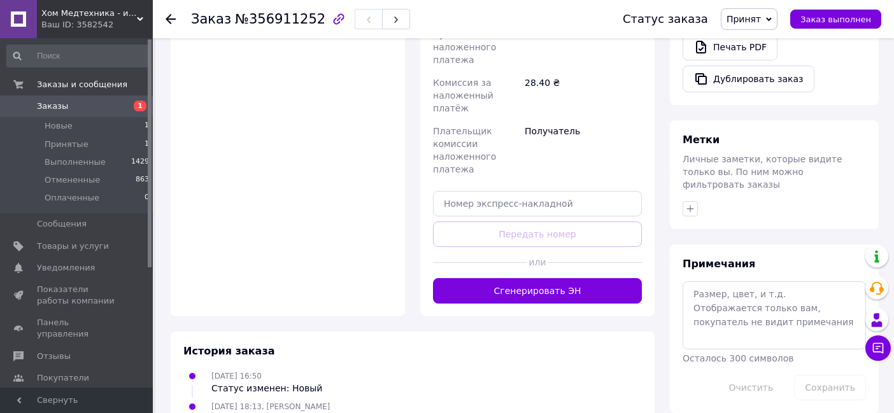
scroll to position [525, 0]
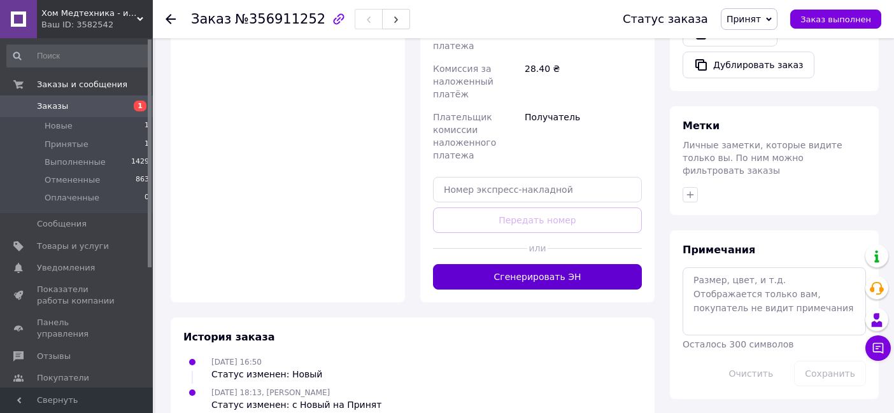
click at [530, 265] on button "Сгенерировать ЭН" at bounding box center [537, 276] width 209 height 25
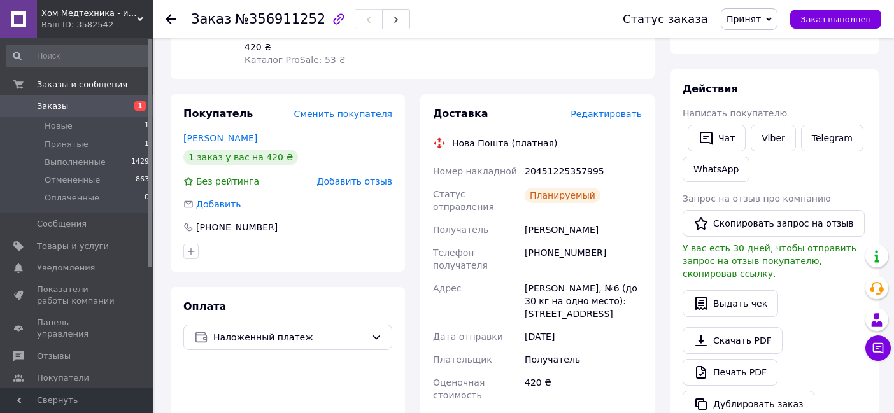
scroll to position [181, 0]
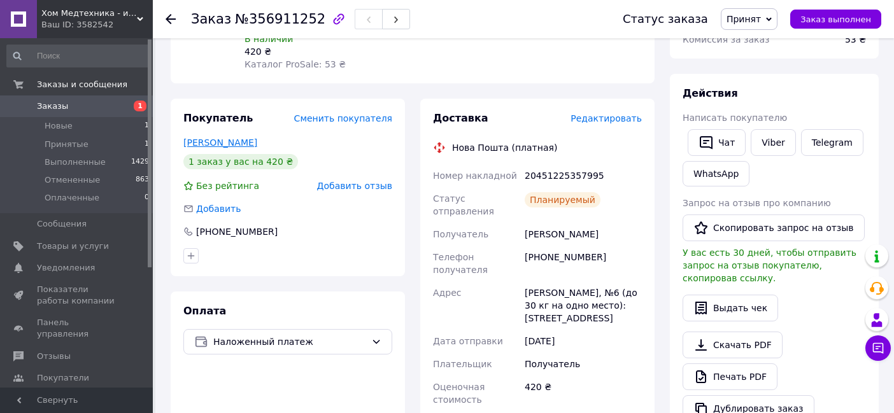
click at [241, 138] on link "[PERSON_NAME]" at bounding box center [220, 143] width 74 height 10
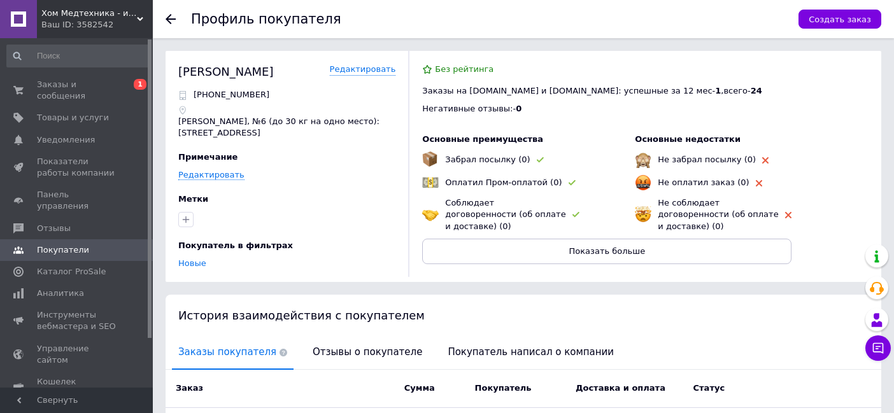
click at [170, 20] on use at bounding box center [171, 19] width 10 height 10
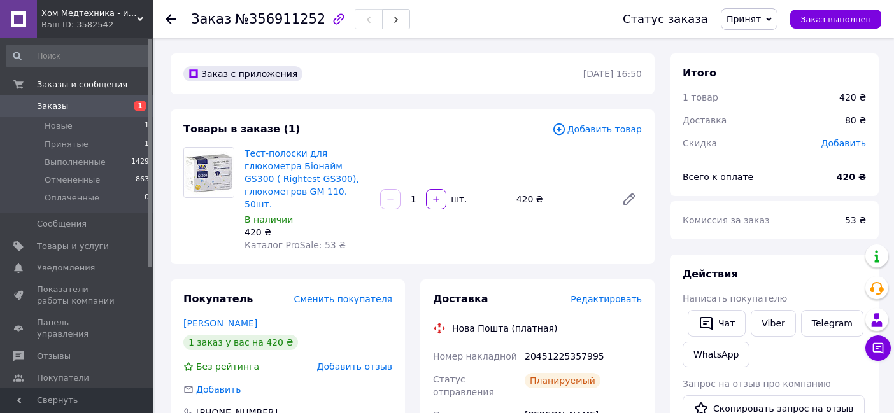
click at [169, 20] on use at bounding box center [171, 19] width 10 height 10
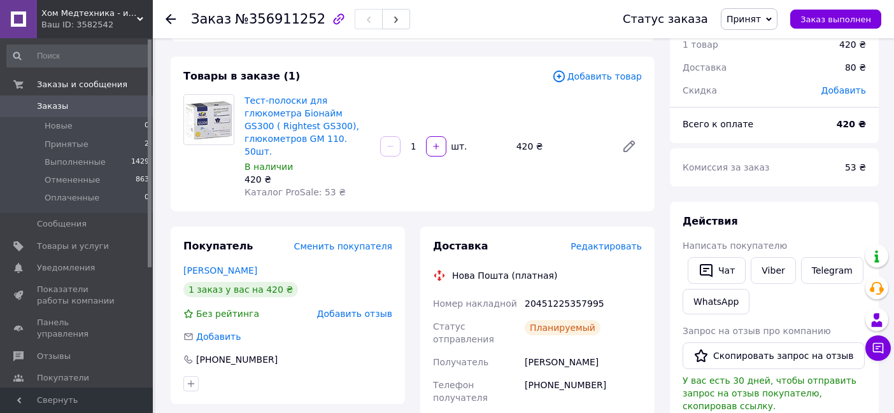
scroll to position [48, 0]
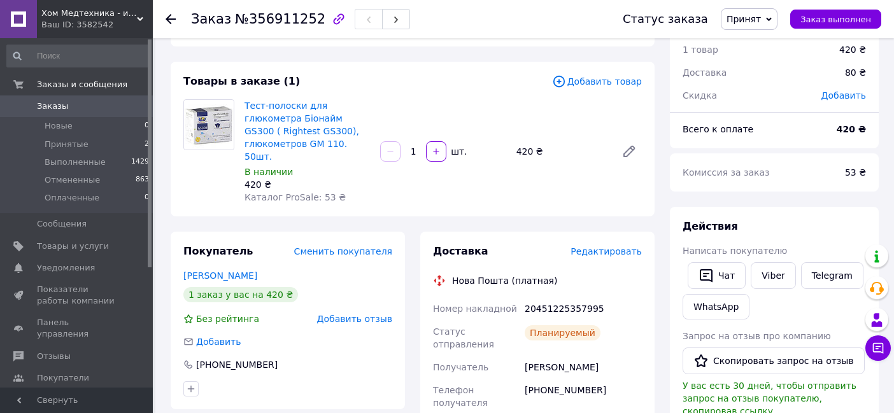
click at [591, 247] on span "Редактировать" at bounding box center [606, 252] width 71 height 10
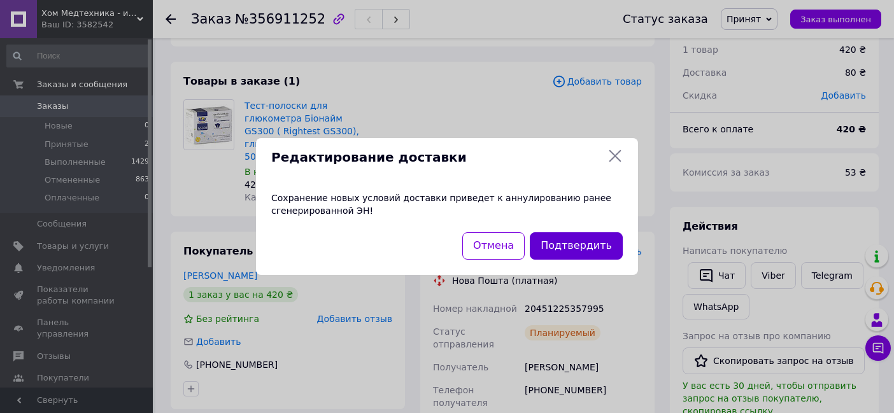
click at [583, 247] on button "Подтвердить" at bounding box center [576, 246] width 93 height 27
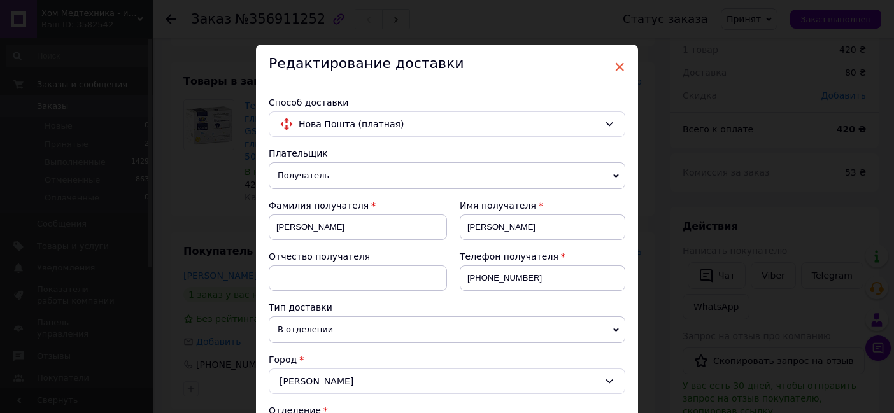
click at [618, 64] on span "×" at bounding box center [619, 67] width 11 height 22
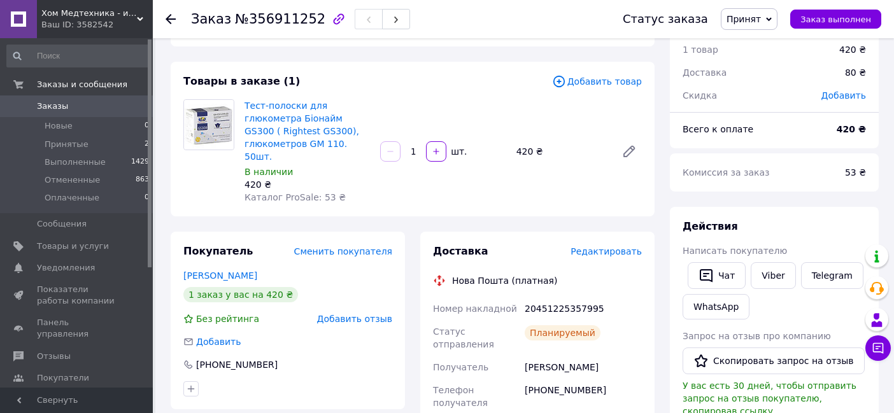
click at [591, 247] on span "Редактировать" at bounding box center [606, 252] width 71 height 10
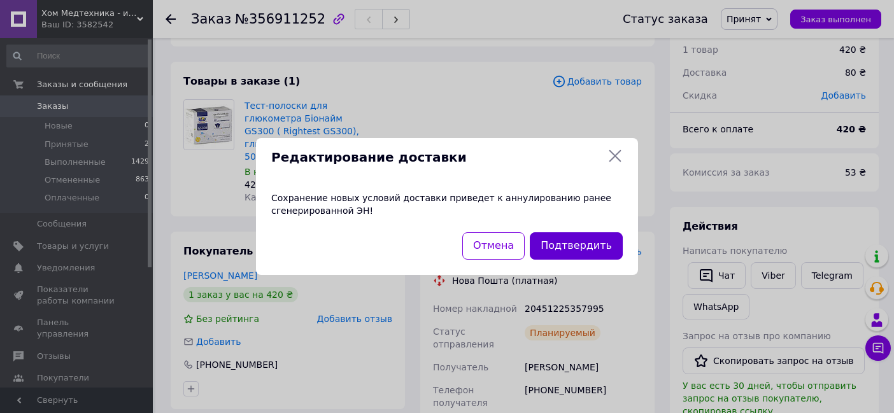
click at [580, 247] on button "Подтвердить" at bounding box center [576, 246] width 93 height 27
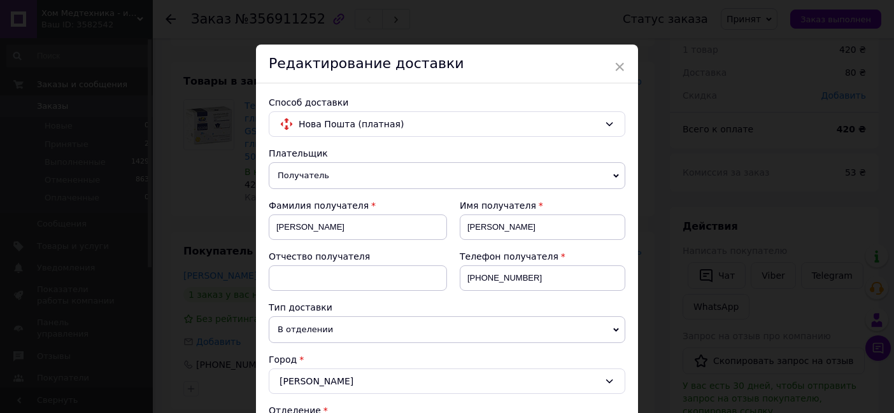
scroll to position [0, 0]
click at [617, 65] on span "×" at bounding box center [619, 67] width 11 height 22
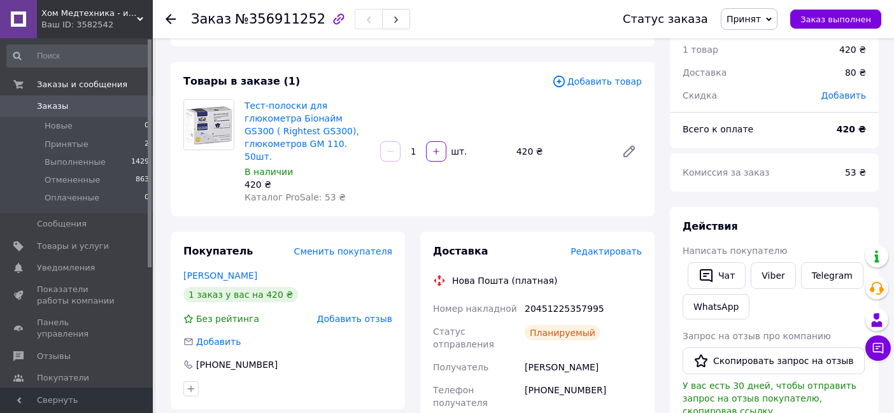
click at [171, 18] on icon at bounding box center [171, 19] width 10 height 10
